Goal: Information Seeking & Learning: Learn about a topic

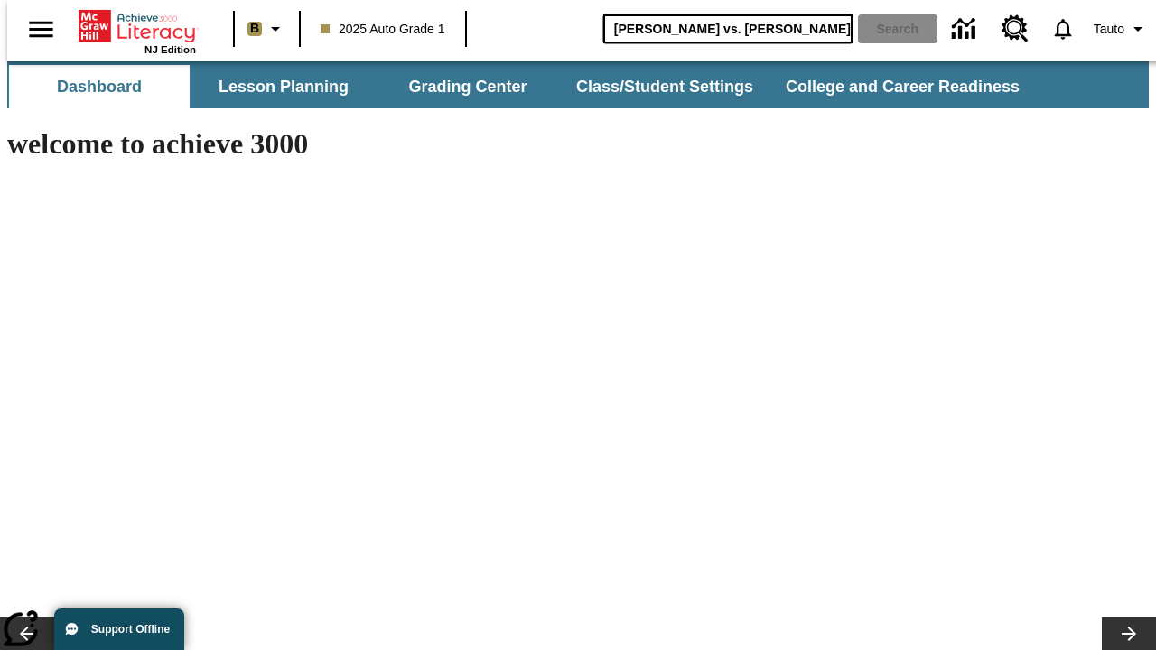
type input "[PERSON_NAME] vs. [PERSON_NAME]"
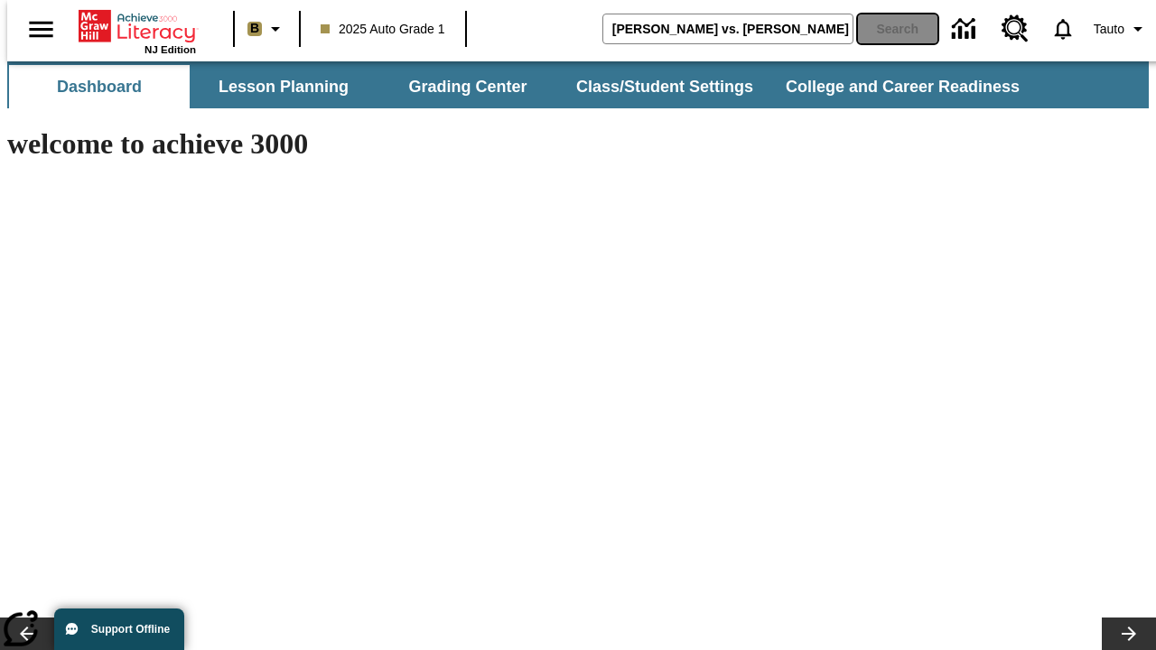
click at [887, 29] on button "Search" at bounding box center [897, 28] width 79 height 29
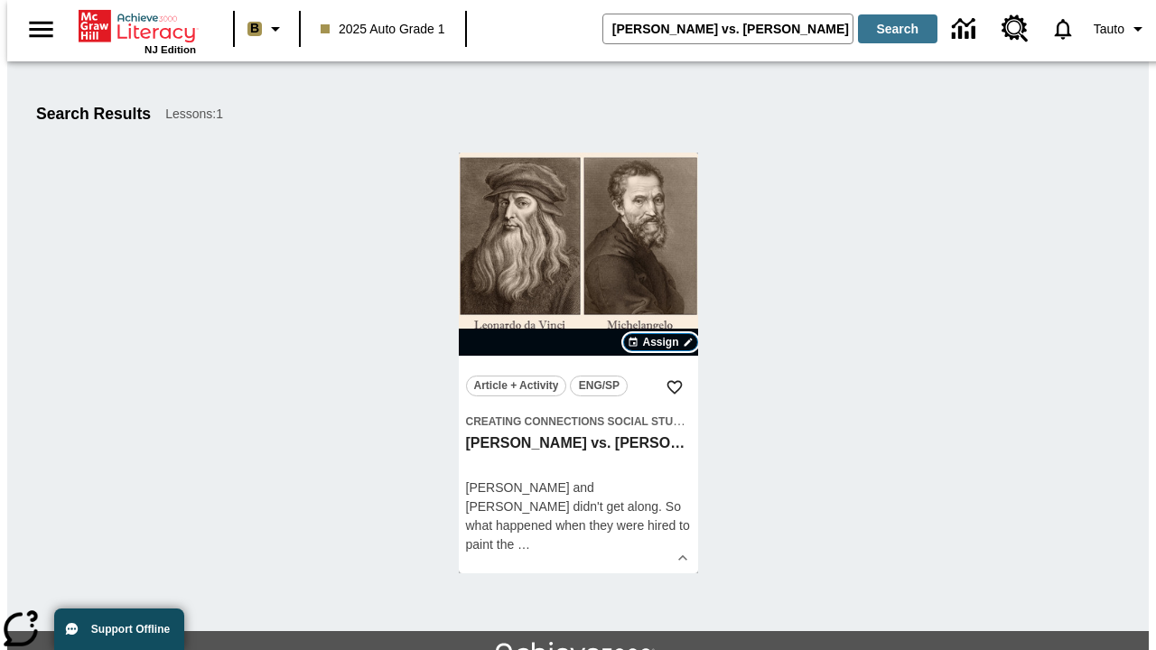
click at [661, 342] on span "Assign" at bounding box center [660, 342] width 36 height 16
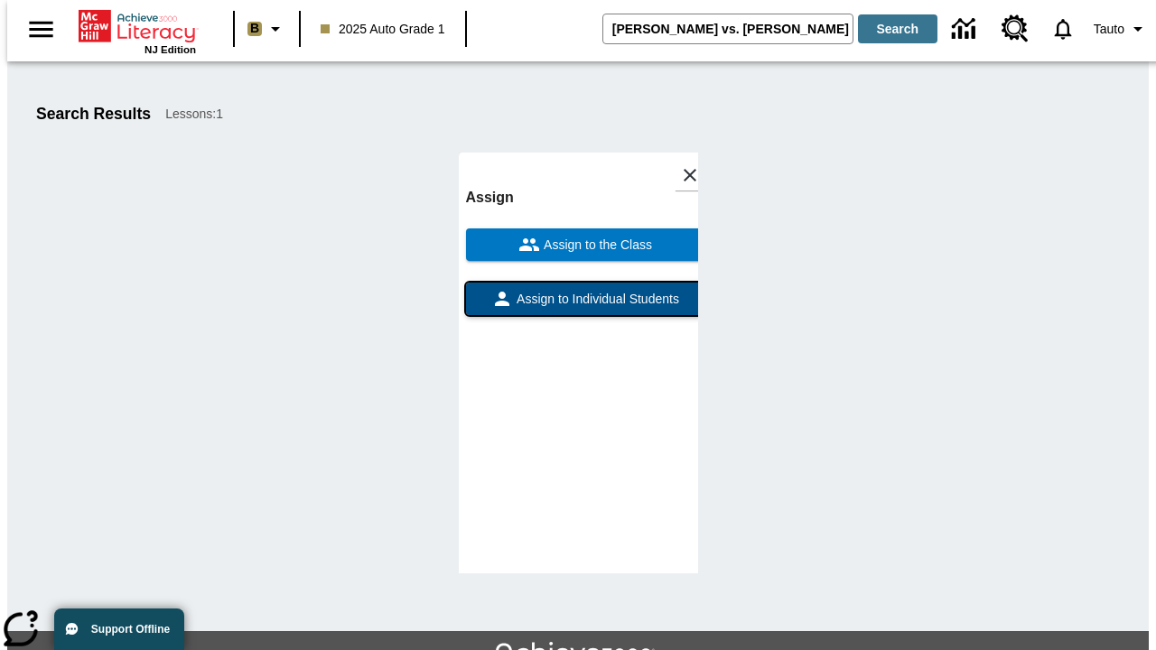
click at [578, 290] on span "Assign to Individual Students" at bounding box center [596, 299] width 166 height 19
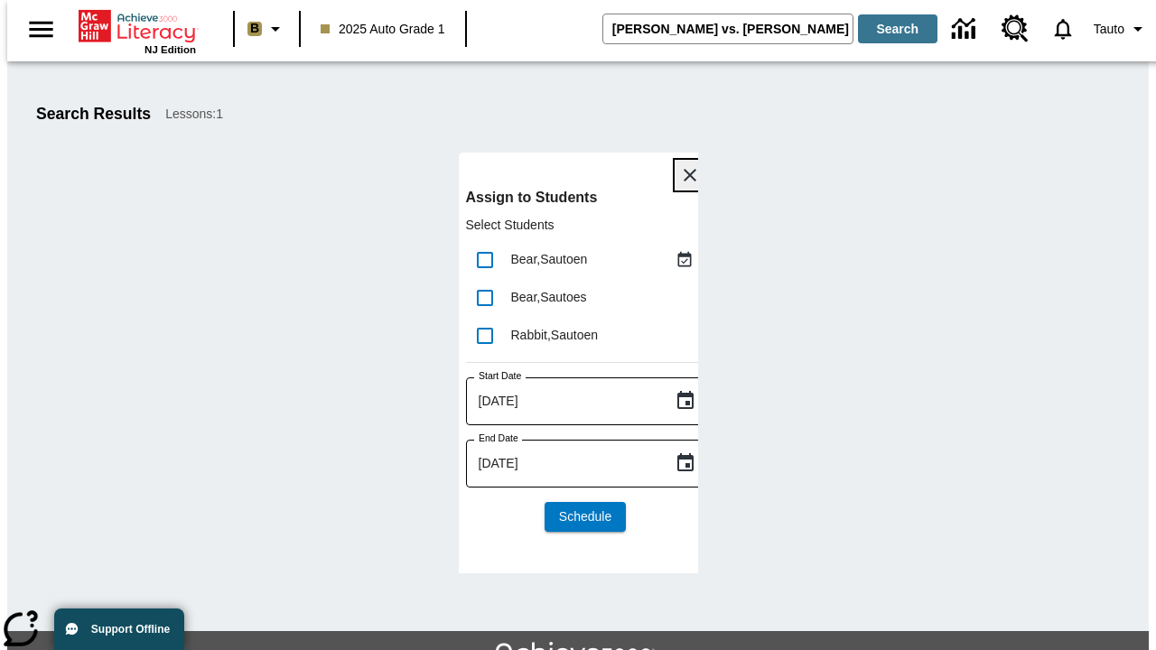
scroll to position [98, 0]
